Goal: Information Seeking & Learning: Learn about a topic

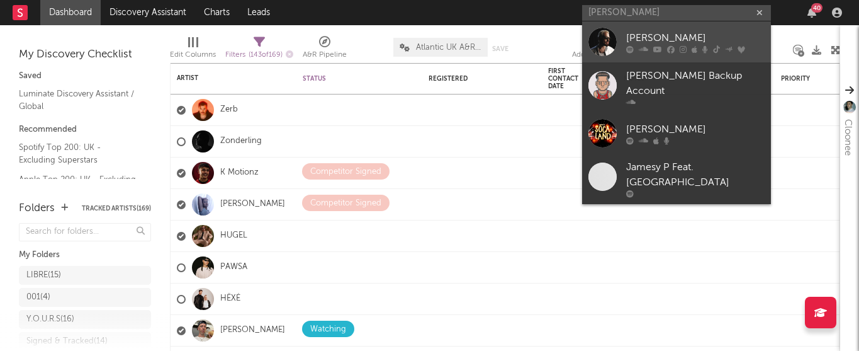
type input "[PERSON_NAME]"
click at [628, 36] on div "[PERSON_NAME]" at bounding box center [696, 37] width 139 height 15
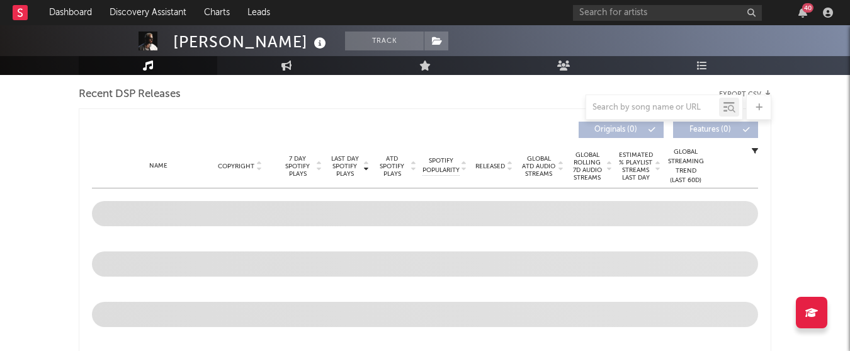
select select "6m"
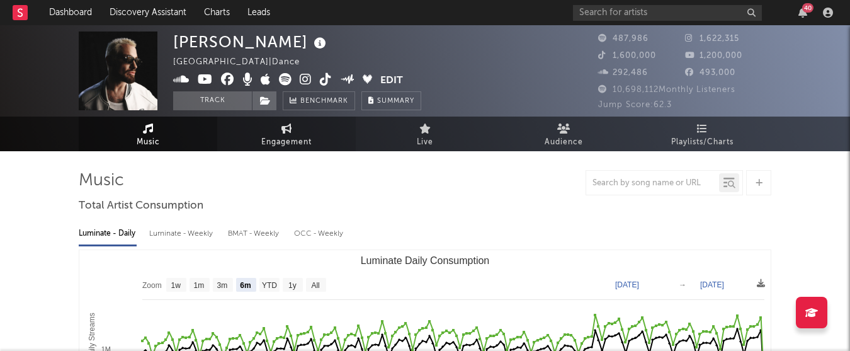
click at [271, 150] on link "Engagement" at bounding box center [286, 133] width 139 height 35
select select "1w"
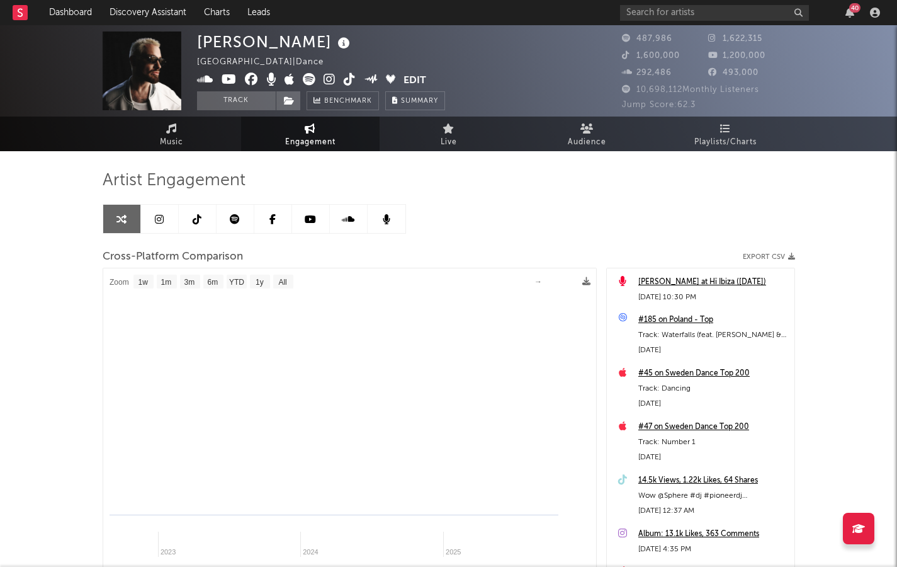
select select "1m"
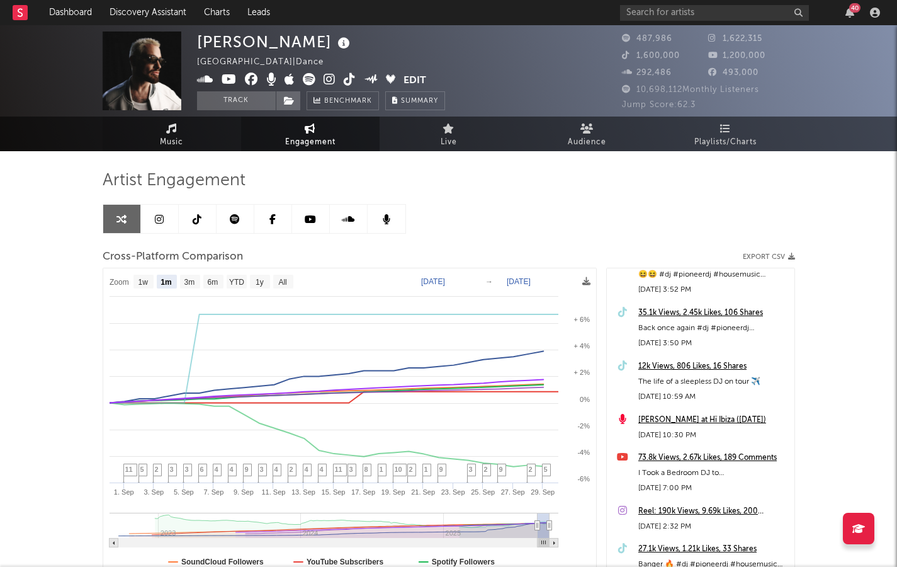
click at [183, 144] on span "Music" at bounding box center [171, 142] width 23 height 15
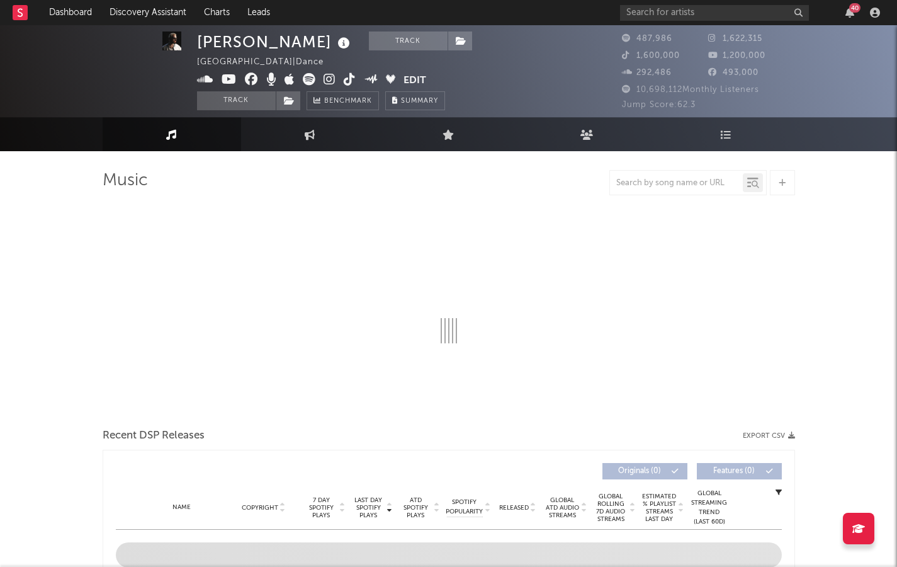
scroll to position [3, 0]
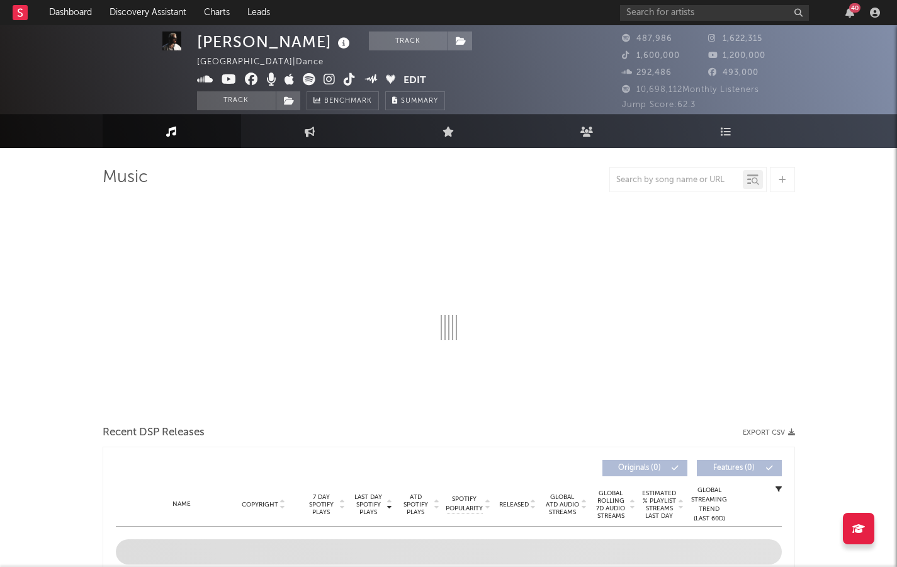
select select "6m"
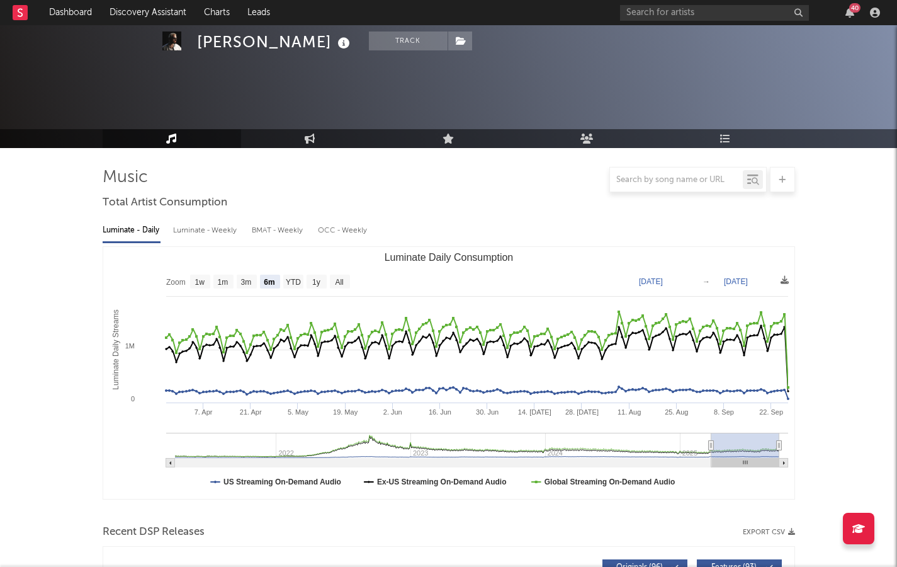
scroll to position [381, 0]
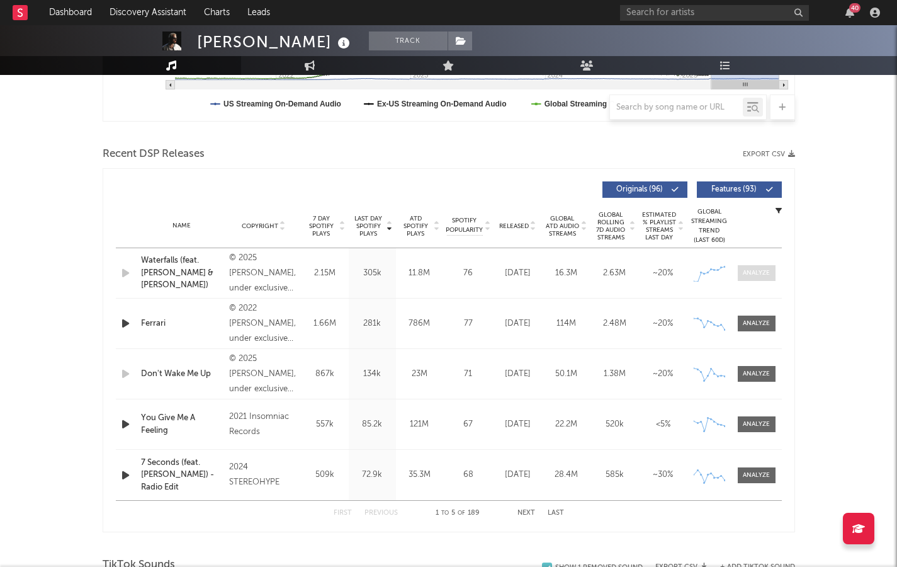
click at [757, 271] on div at bounding box center [756, 272] width 27 height 9
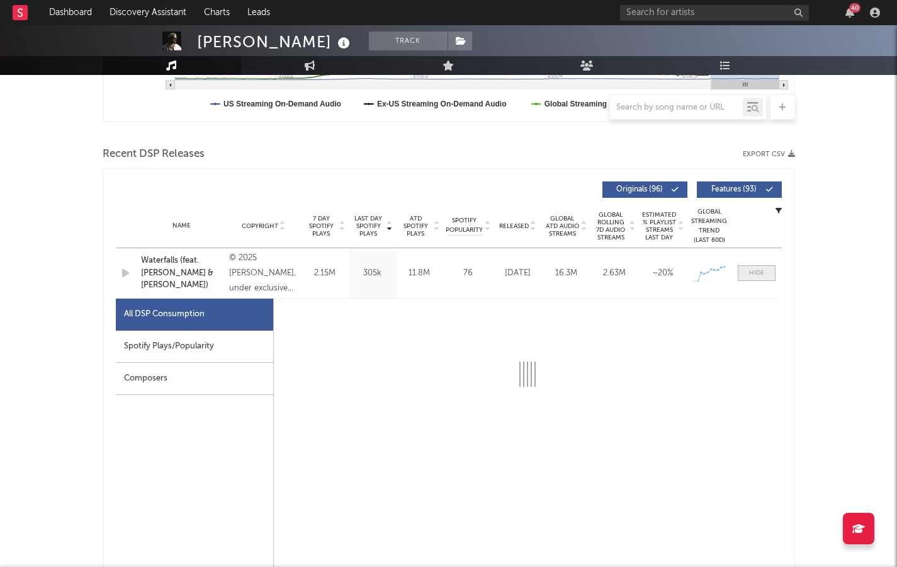
select select "1w"
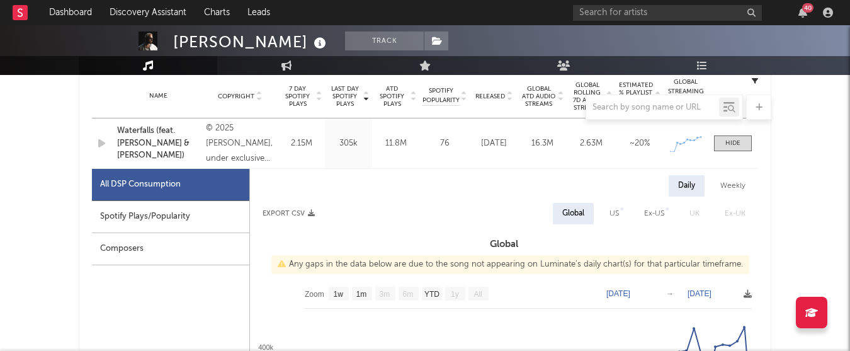
scroll to position [509, 0]
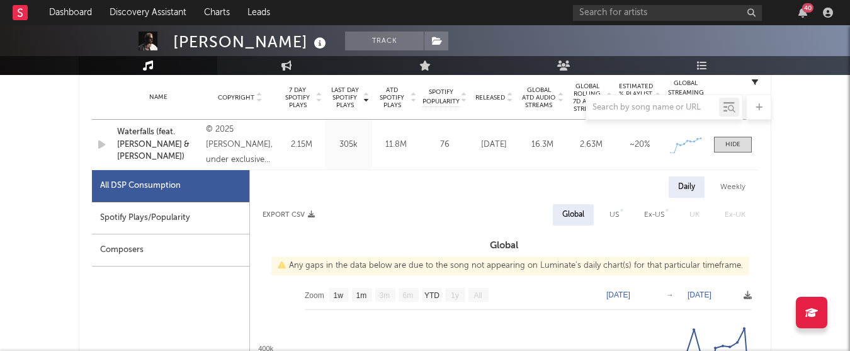
click at [617, 215] on div "US" at bounding box center [613, 214] width 9 height 15
select select "1w"
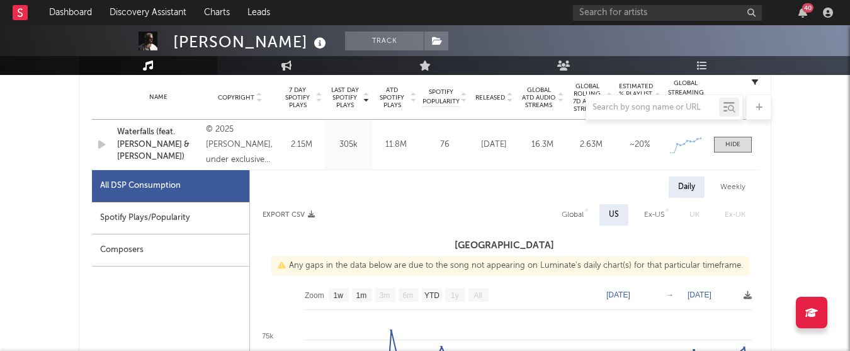
click at [648, 212] on div "Ex-US" at bounding box center [654, 214] width 20 height 15
select select "1w"
click at [568, 215] on div "Global" at bounding box center [571, 214] width 22 height 15
select select "1w"
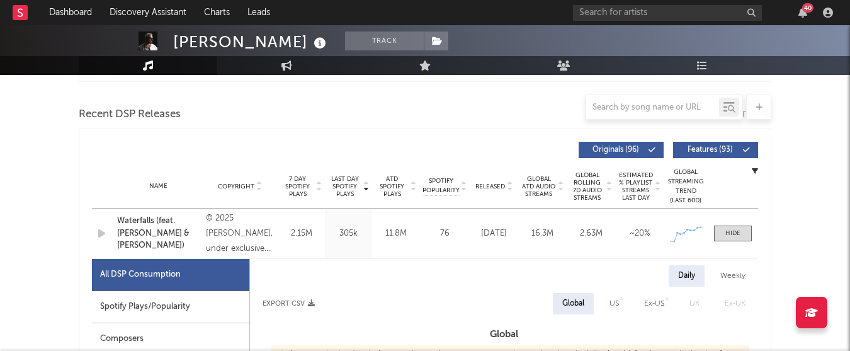
scroll to position [421, 0]
click at [742, 229] on span at bounding box center [733, 233] width 38 height 16
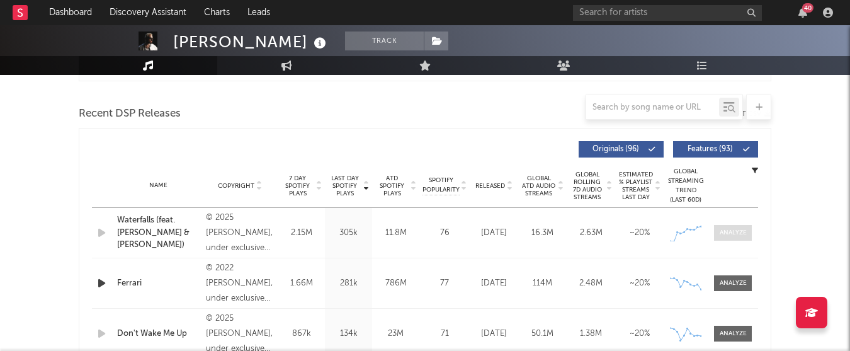
click at [736, 230] on div at bounding box center [733, 232] width 27 height 9
select select "1w"
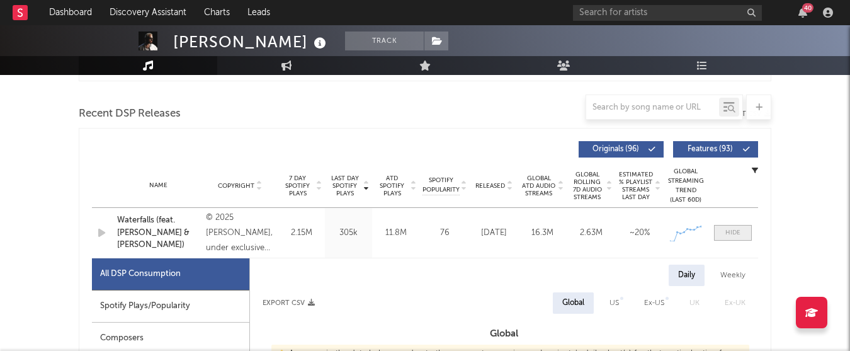
scroll to position [497, 0]
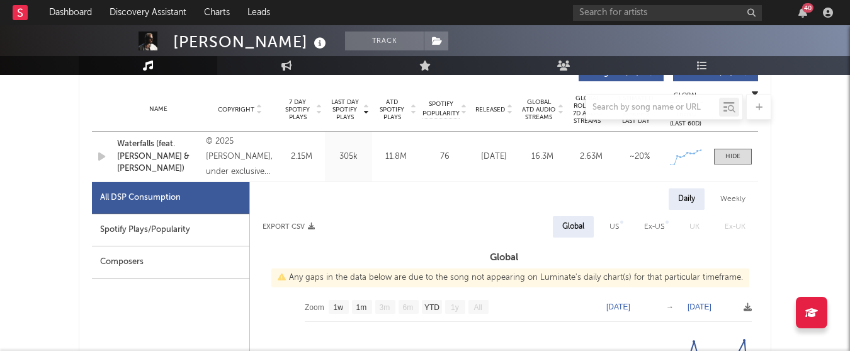
click at [654, 225] on div "Ex-US" at bounding box center [654, 226] width 20 height 15
select select "1w"
click at [618, 224] on div "US" at bounding box center [612, 226] width 28 height 21
select select "1w"
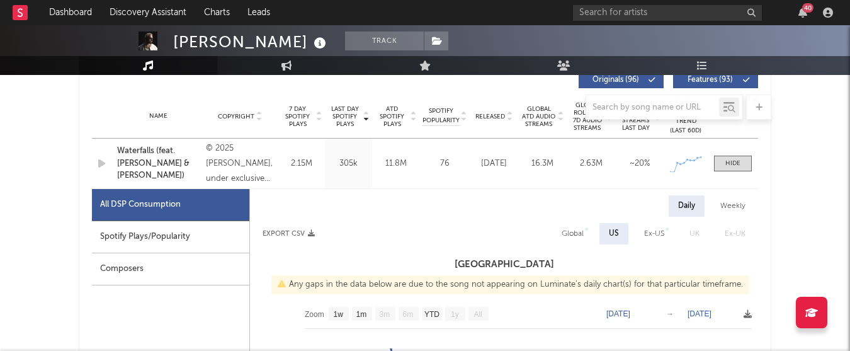
scroll to position [456, 0]
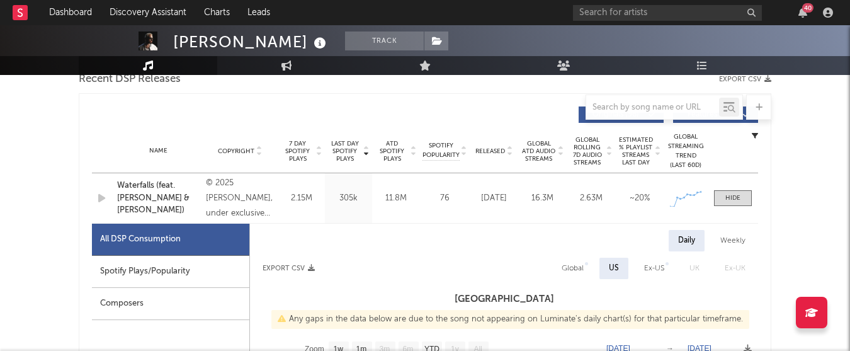
click at [571, 271] on div "Global" at bounding box center [573, 268] width 22 height 15
select select "1w"
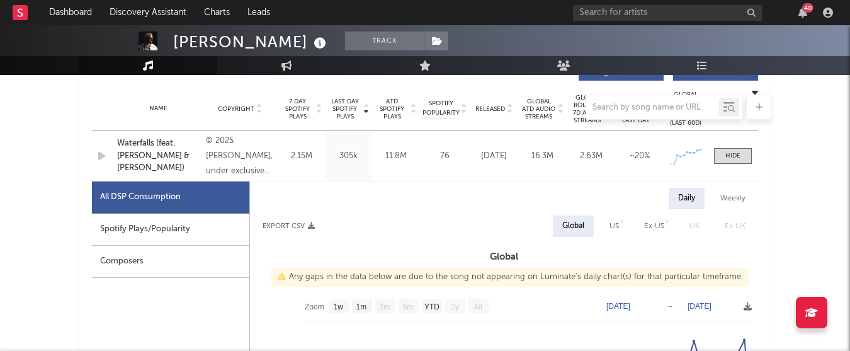
scroll to position [500, 0]
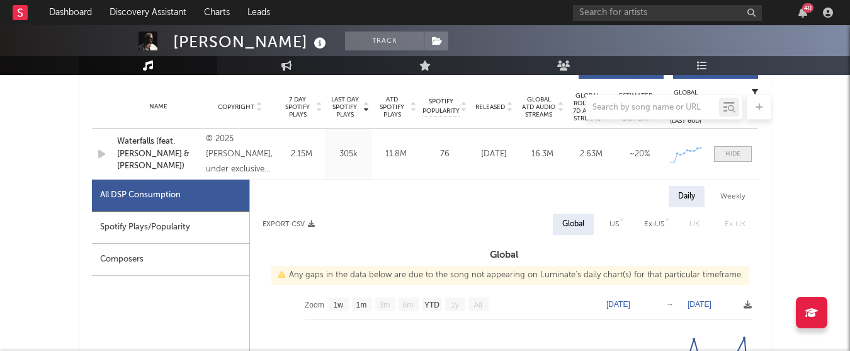
click at [729, 159] on span at bounding box center [733, 154] width 38 height 16
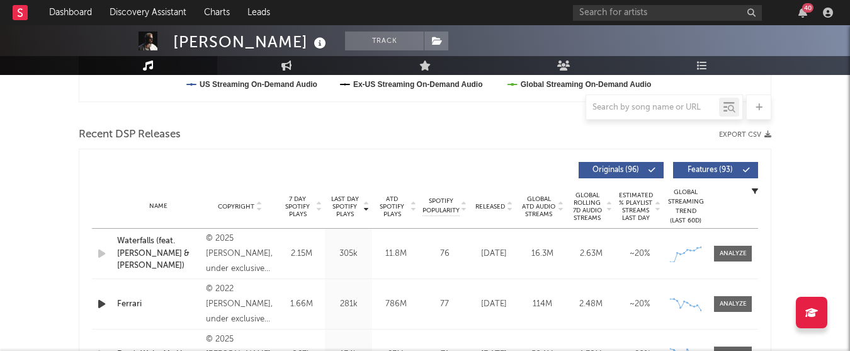
scroll to position [347, 0]
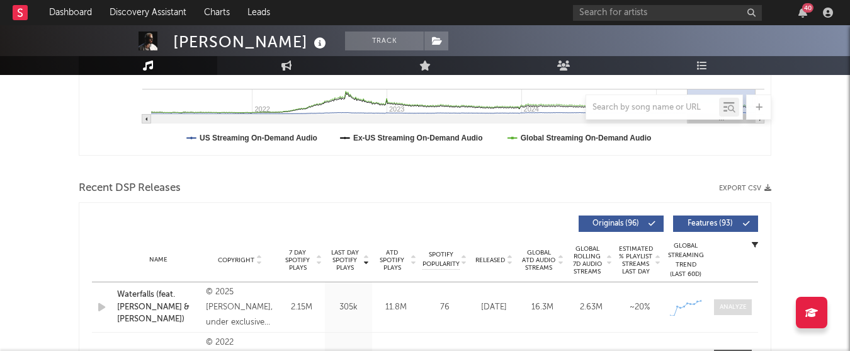
click at [726, 305] on div at bounding box center [733, 306] width 27 height 9
select select "1w"
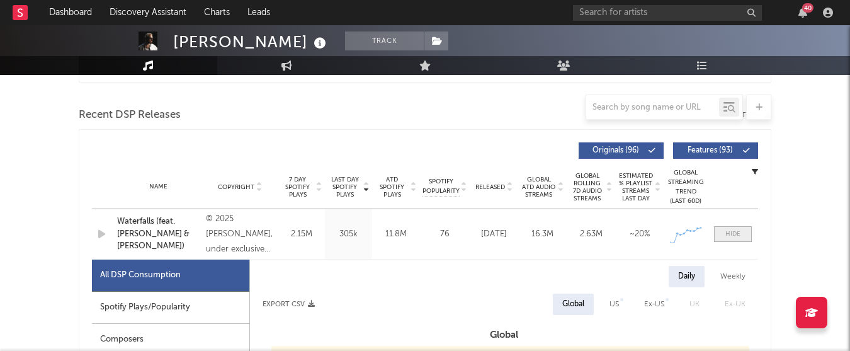
scroll to position [384, 0]
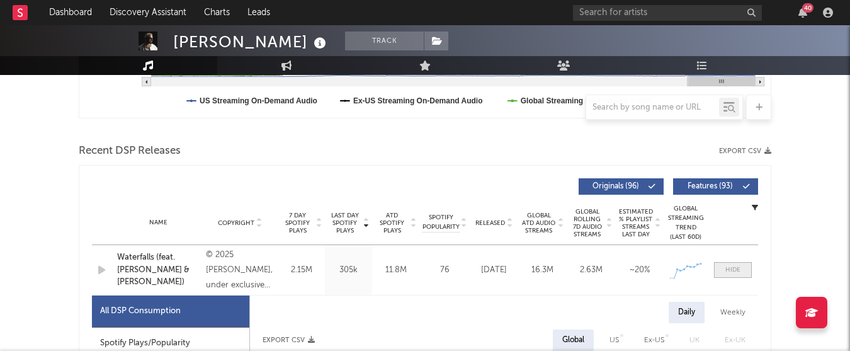
click at [742, 268] on span at bounding box center [733, 270] width 38 height 16
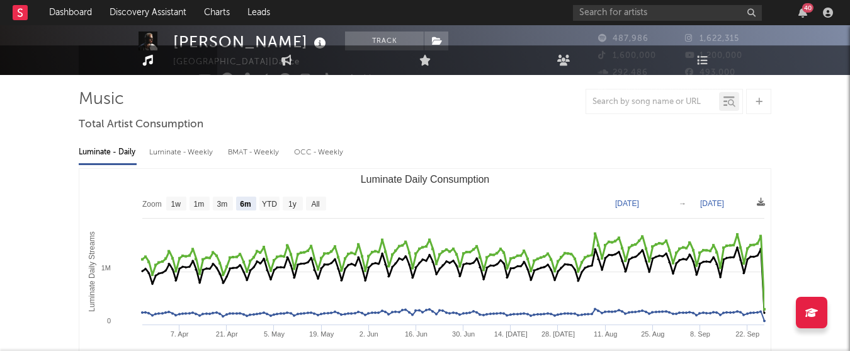
scroll to position [0, 0]
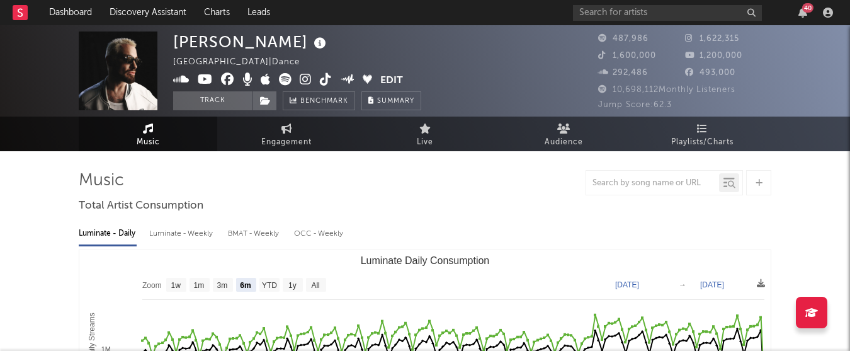
click at [712, 132] on link "Playlists/Charts" at bounding box center [702, 133] width 139 height 35
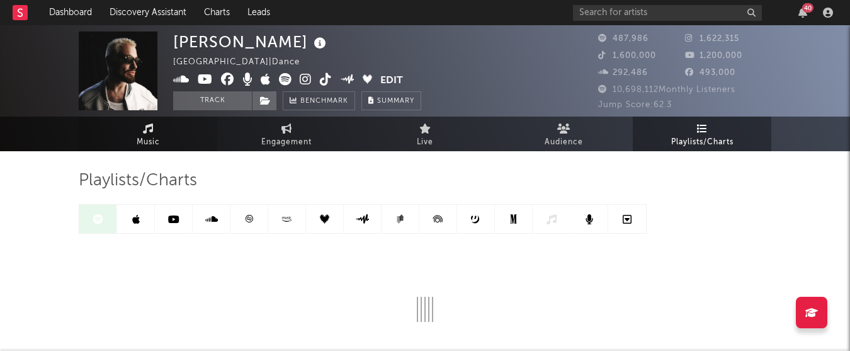
click at [132, 127] on link "Music" at bounding box center [148, 133] width 139 height 35
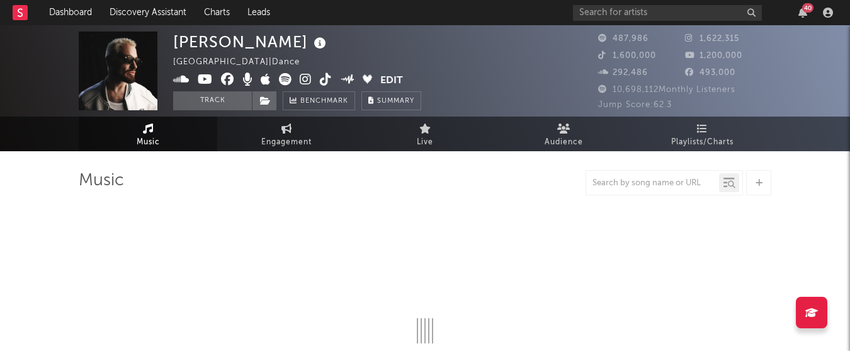
scroll to position [45, 0]
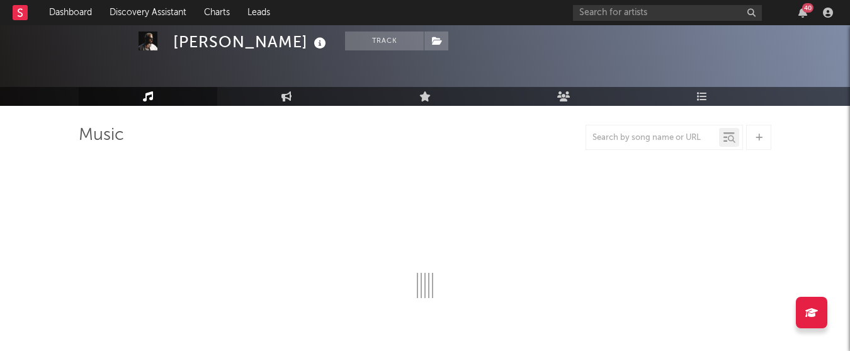
select select "6m"
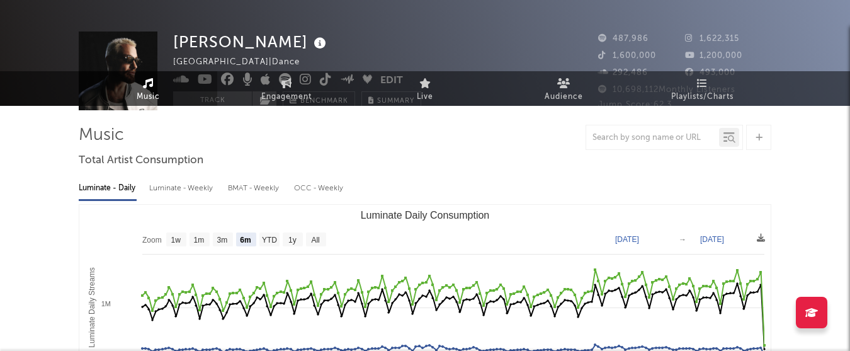
scroll to position [0, 0]
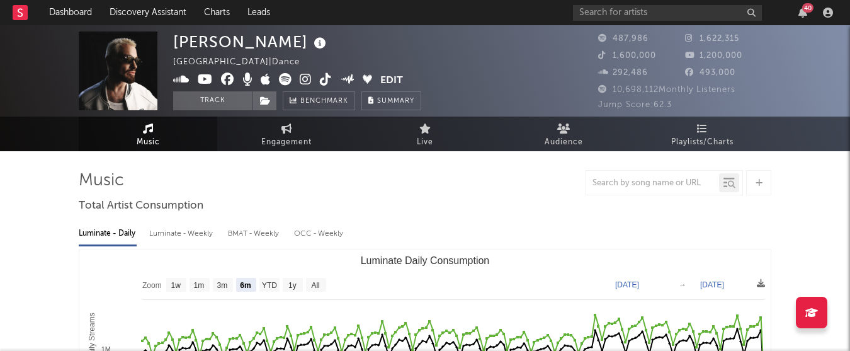
click at [156, 145] on span "Music" at bounding box center [148, 142] width 23 height 15
click at [702, 147] on span "Playlists/Charts" at bounding box center [702, 142] width 62 height 15
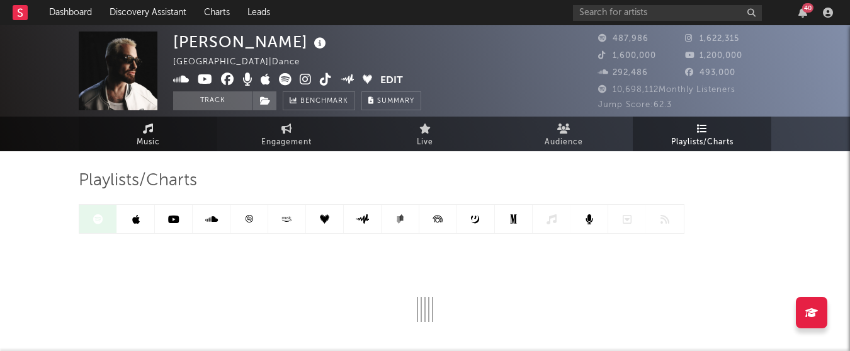
click at [130, 128] on link "Music" at bounding box center [148, 133] width 139 height 35
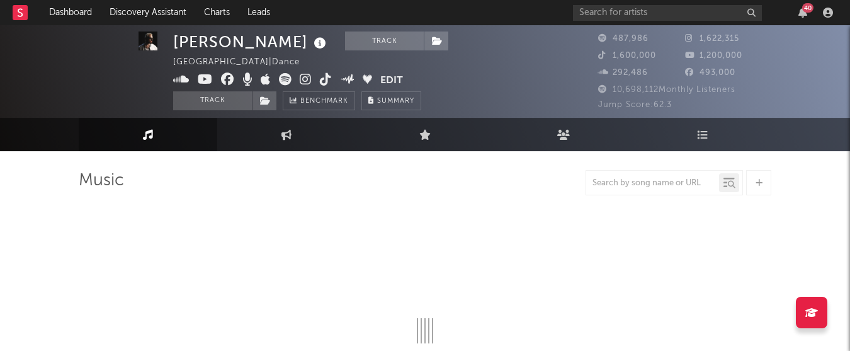
scroll to position [114, 0]
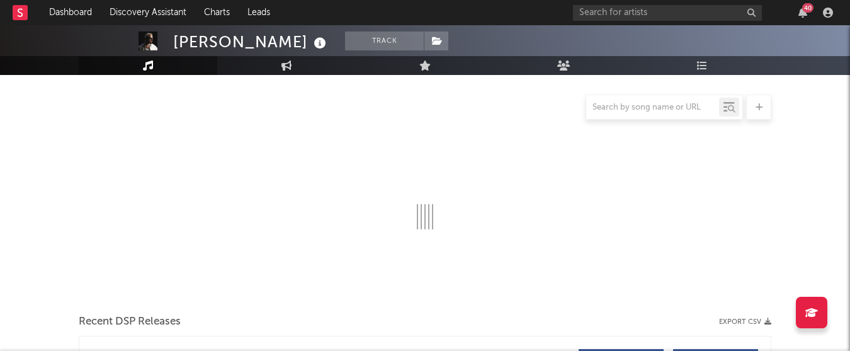
select select "6m"
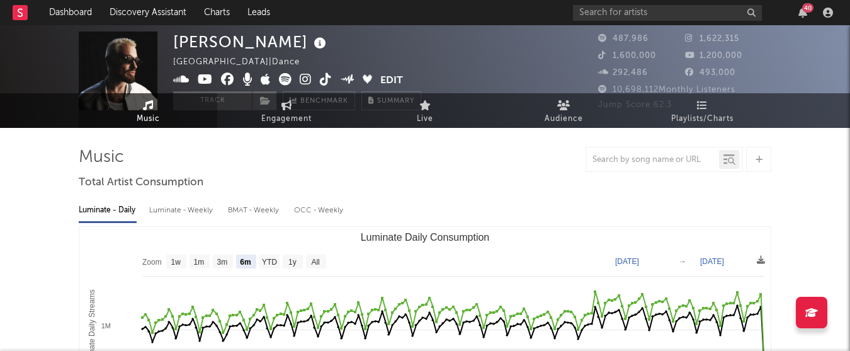
scroll to position [474, 0]
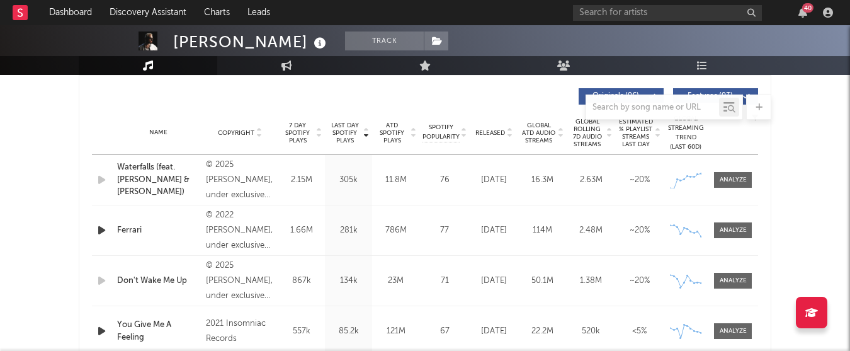
click at [738, 169] on div "Name Waterfalls (feat. [PERSON_NAME] & [PERSON_NAME]) Copyright © 2025 [PERSON_…" at bounding box center [425, 180] width 666 height 50
click at [737, 180] on div at bounding box center [733, 179] width 27 height 9
select select "1w"
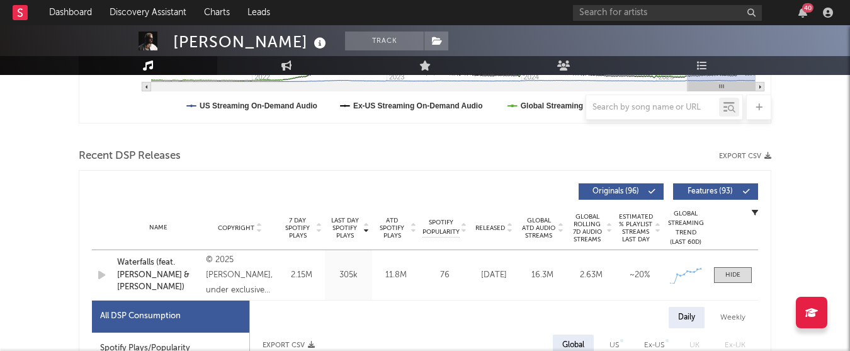
scroll to position [378, 0]
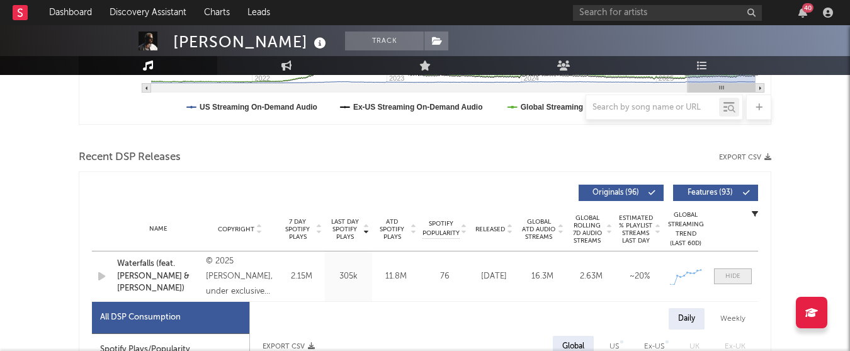
click at [727, 276] on div at bounding box center [732, 275] width 15 height 9
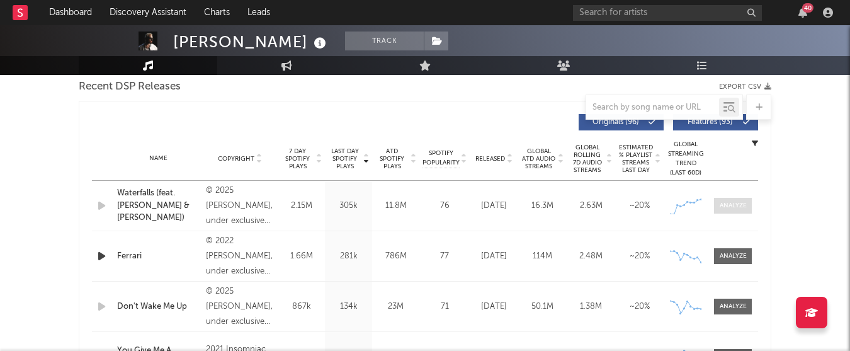
scroll to position [454, 0]
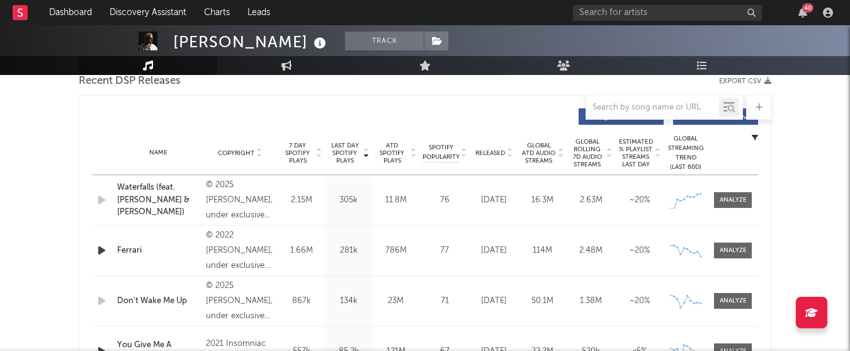
click at [732, 188] on div "Name Waterfalls (feat. [PERSON_NAME] & [PERSON_NAME]) Copyright © 2025 [PERSON_…" at bounding box center [425, 200] width 666 height 50
click at [753, 217] on div "Name Waterfalls (feat. [PERSON_NAME] & [PERSON_NAME]) Copyright © 2025 [PERSON_…" at bounding box center [425, 200] width 666 height 50
click at [744, 202] on div at bounding box center [733, 199] width 27 height 9
select select "1w"
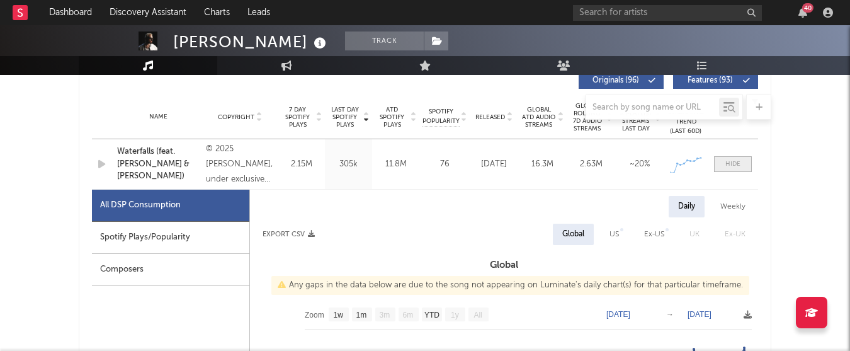
scroll to position [489, 0]
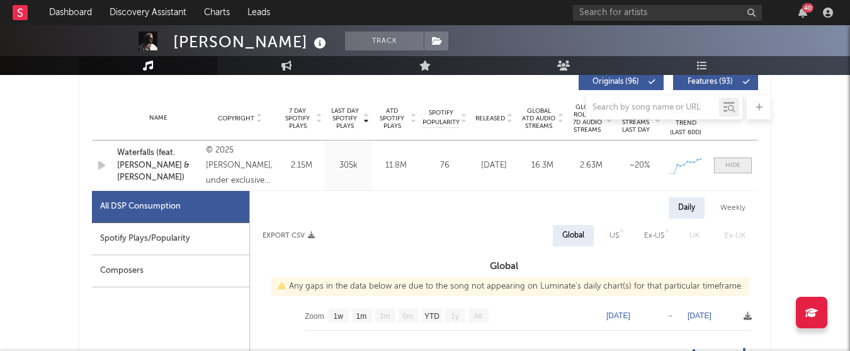
click at [736, 172] on span at bounding box center [733, 165] width 38 height 16
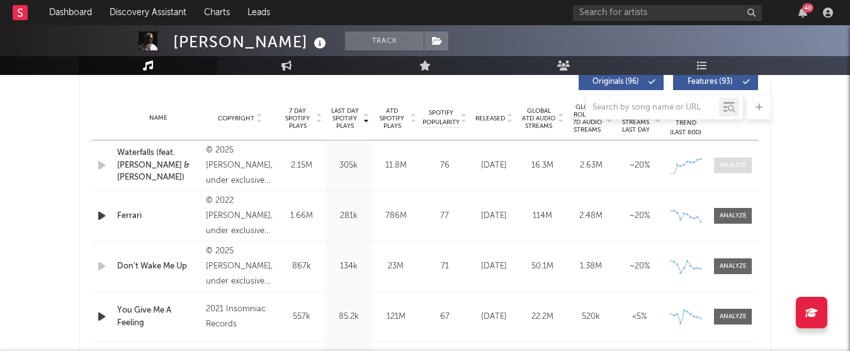
scroll to position [513, 0]
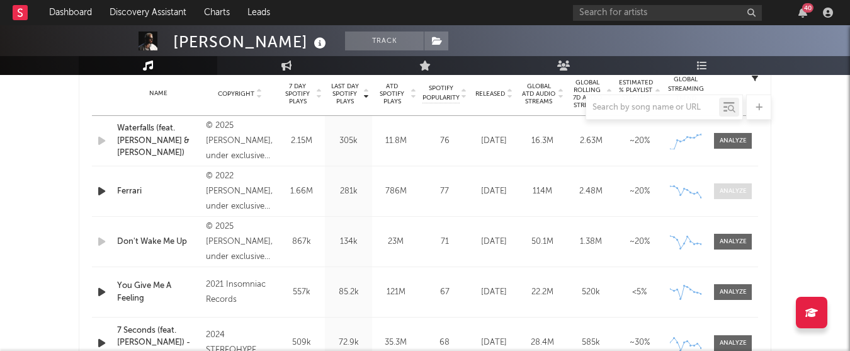
click at [739, 188] on div at bounding box center [733, 190] width 27 height 9
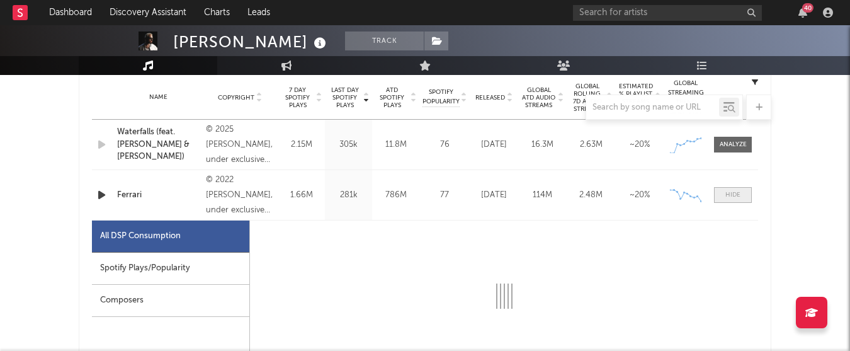
scroll to position [504, 0]
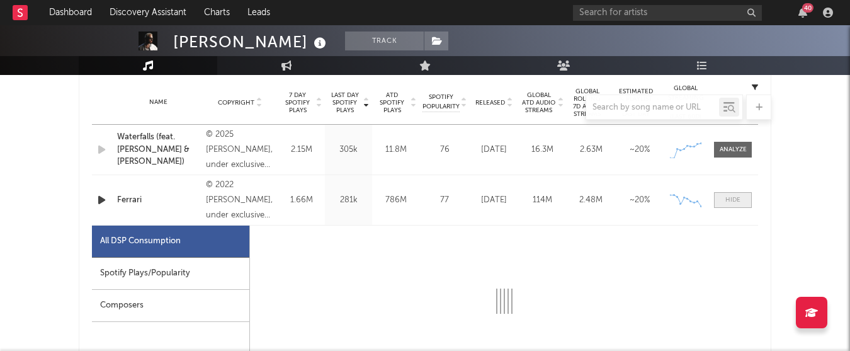
click at [730, 193] on span at bounding box center [733, 200] width 38 height 16
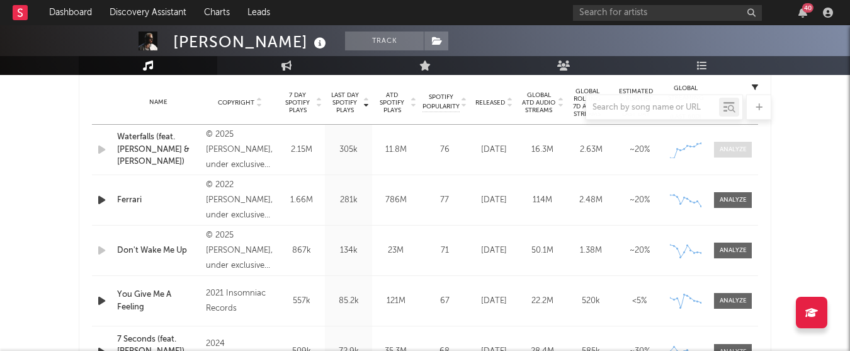
click at [744, 149] on div at bounding box center [733, 149] width 27 height 9
select select "1w"
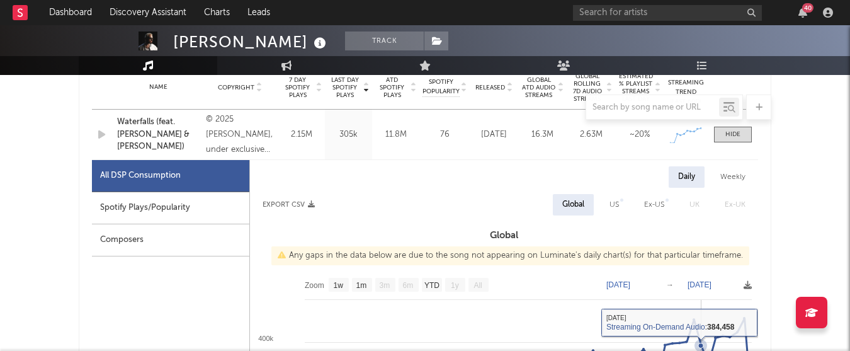
scroll to position [520, 0]
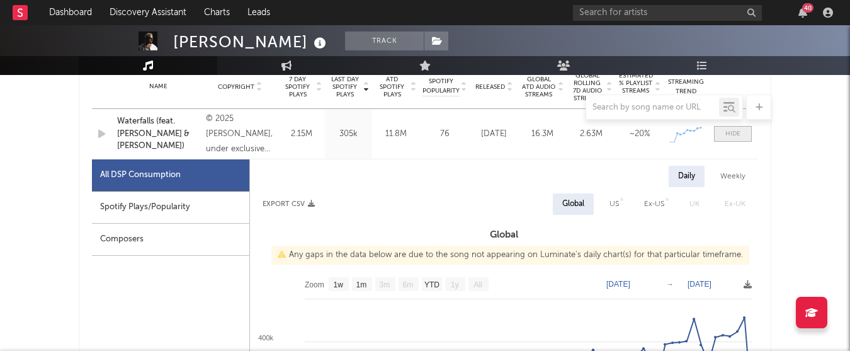
click at [741, 139] on span at bounding box center [733, 134] width 38 height 16
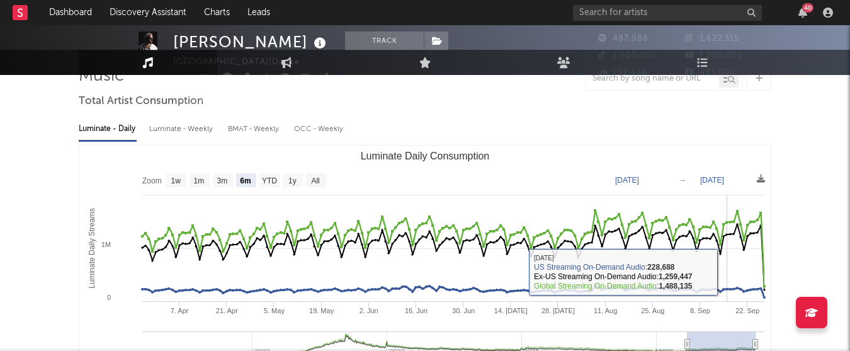
scroll to position [0, 0]
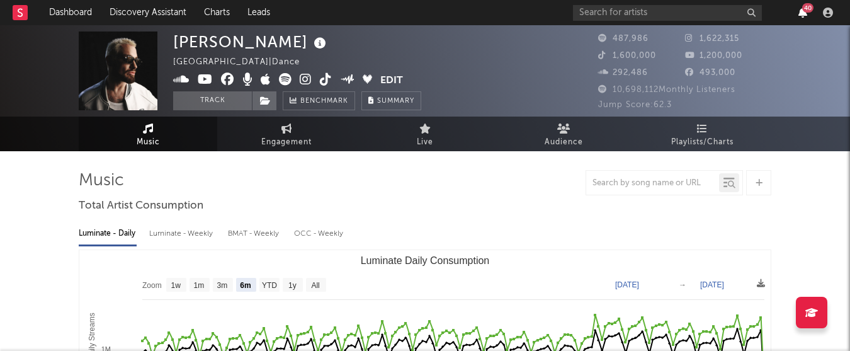
click at [806, 16] on icon "button" at bounding box center [802, 13] width 9 height 10
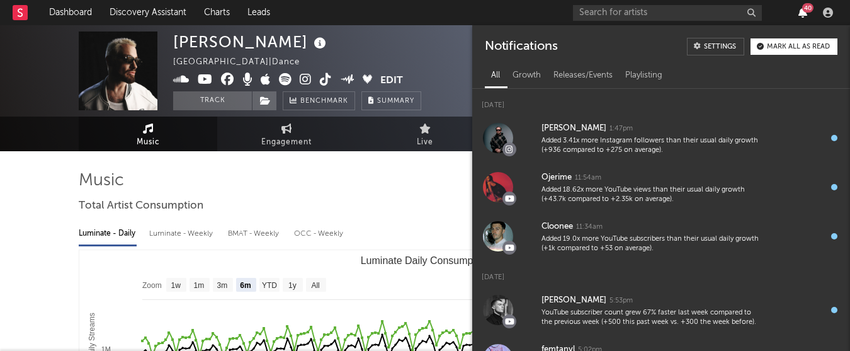
click at [806, 16] on icon "button" at bounding box center [802, 13] width 9 height 10
